Goal: Task Accomplishment & Management: Use online tool/utility

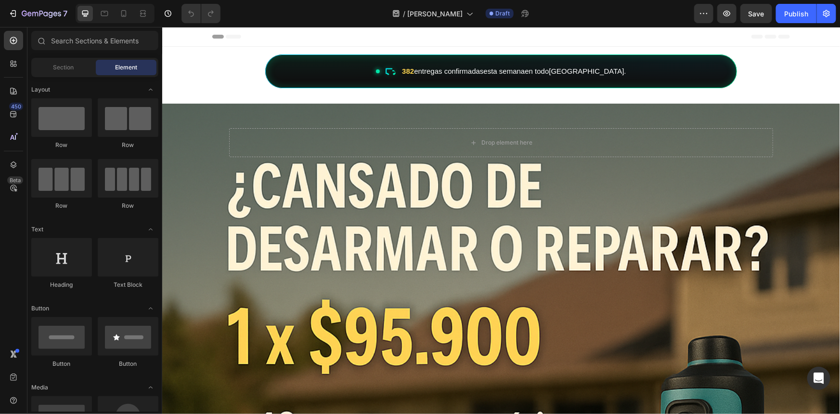
scroll to position [0, 1]
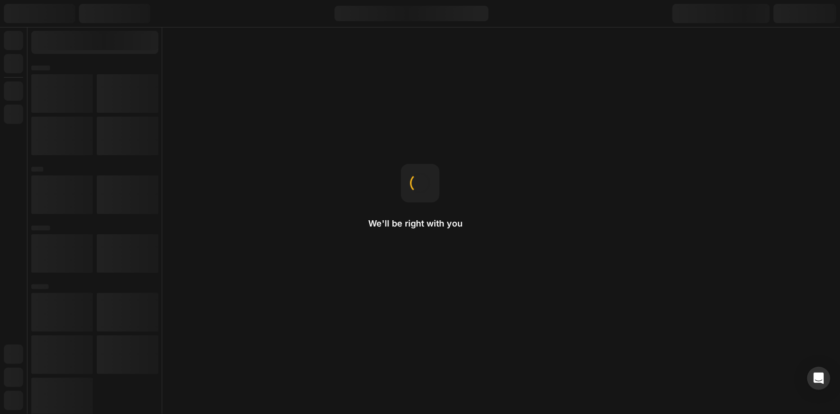
scroll to position [0, 1]
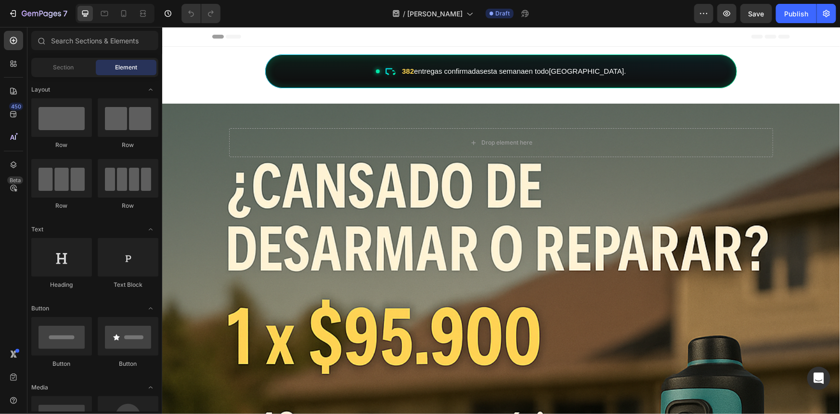
click at [129, 25] on div "7 / Luces Navideñas Draft Preview Save Publish" at bounding box center [420, 13] width 840 height 27
click at [129, 16] on div at bounding box center [123, 13] width 15 height 15
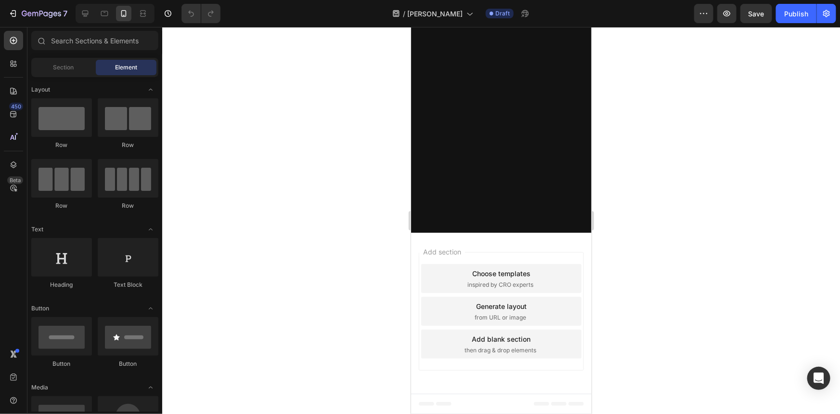
scroll to position [2014, 0]
click at [797, 15] on div "Publish" at bounding box center [797, 14] width 24 height 10
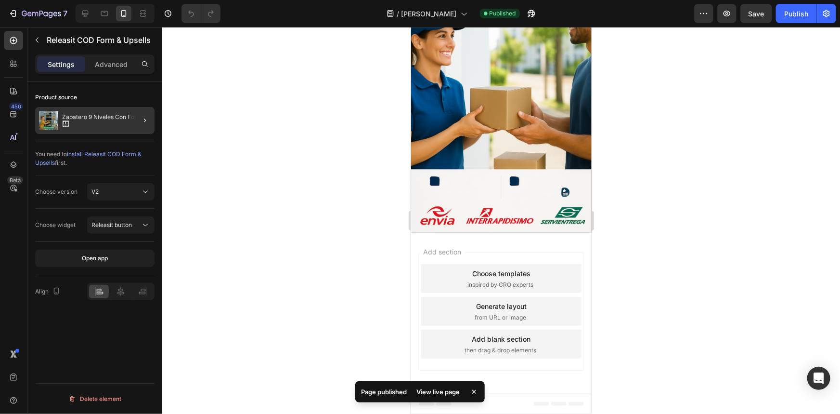
click at [136, 125] on div at bounding box center [141, 120] width 27 height 27
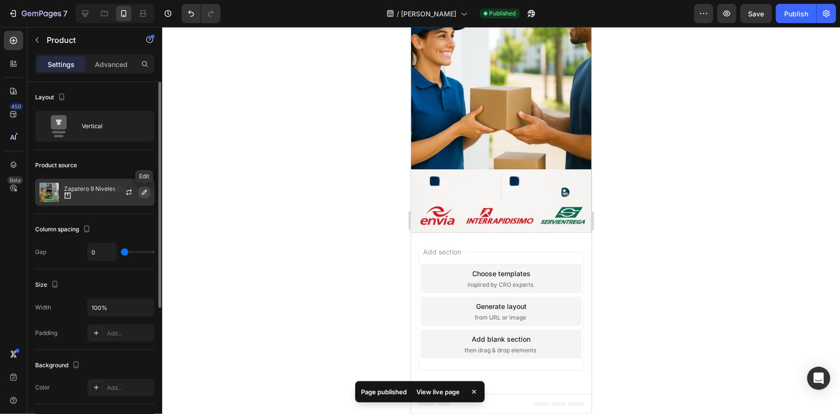
click at [146, 197] on button "button" at bounding box center [145, 192] width 12 height 12
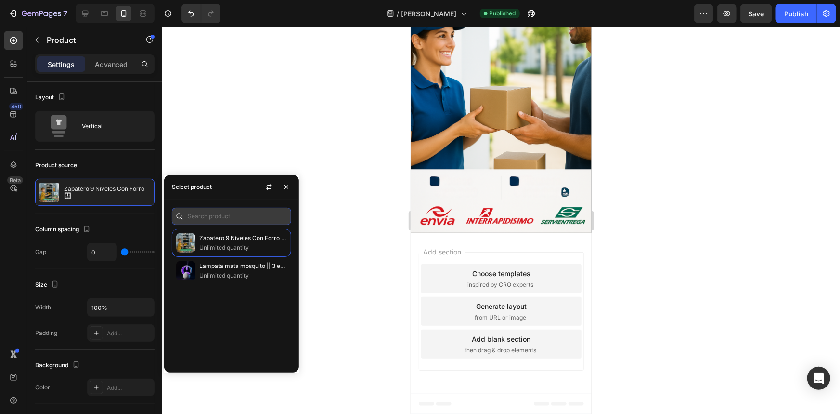
click at [217, 220] on input "text" at bounding box center [231, 216] width 119 height 17
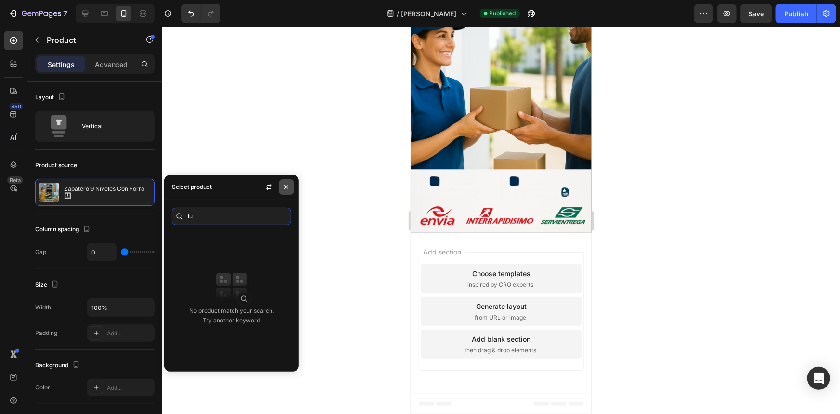
type input "lu"
click at [293, 189] on button "button" at bounding box center [286, 186] width 15 height 15
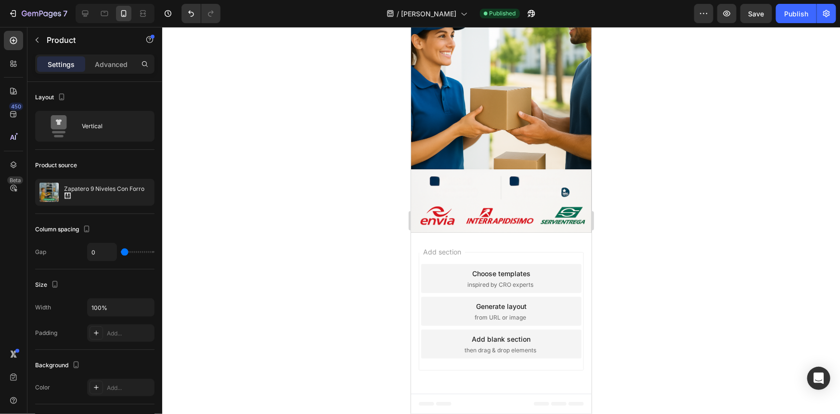
click at [774, 14] on div "Preview Save Publish" at bounding box center [766, 13] width 142 height 19
click at [795, 10] on div "Publish" at bounding box center [797, 14] width 24 height 10
click at [546, 14] on icon "button" at bounding box center [543, 14] width 10 height 10
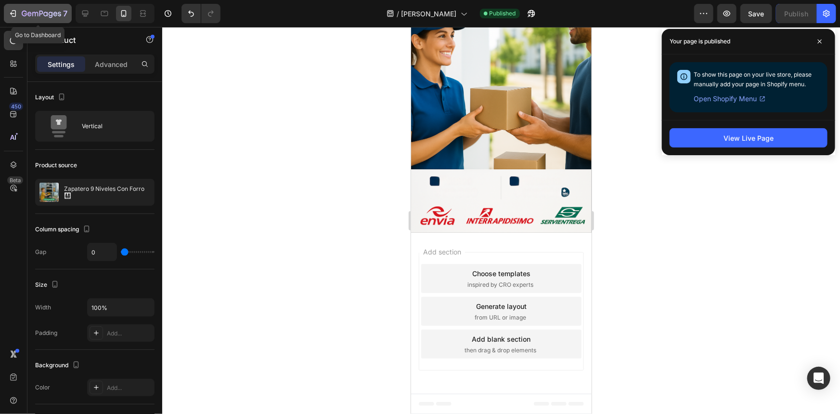
click at [4, 14] on button "7" at bounding box center [38, 13] width 68 height 19
